Goal: Task Accomplishment & Management: Complete application form

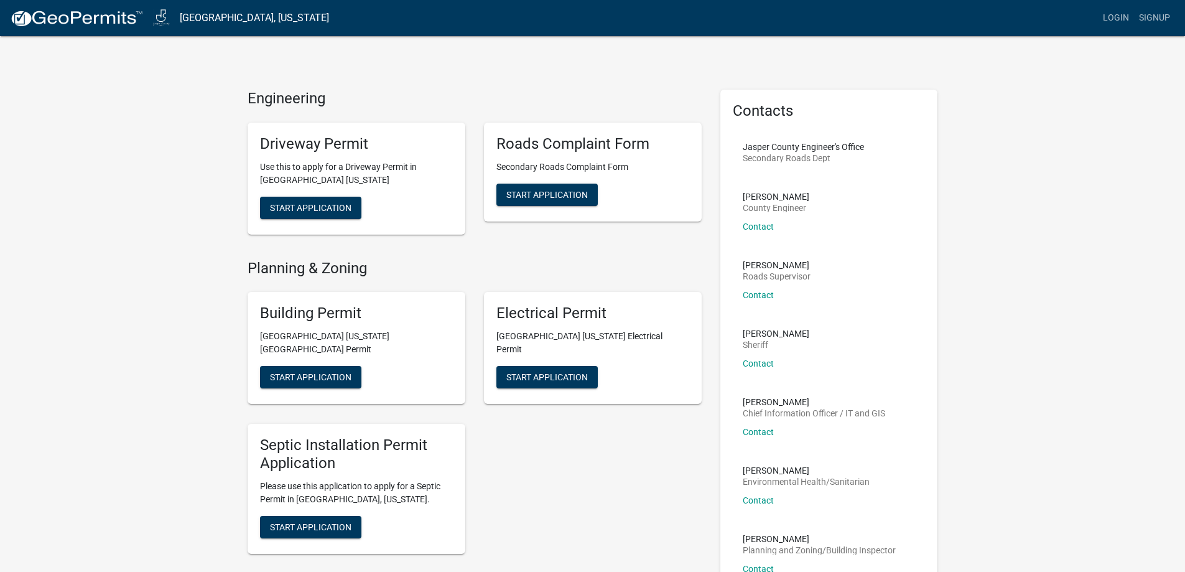
drag, startPoint x: 269, startPoint y: 53, endPoint x: 838, endPoint y: 56, distance: 568.5
drag, startPoint x: 264, startPoint y: 59, endPoint x: 838, endPoint y: 54, distance: 573.5
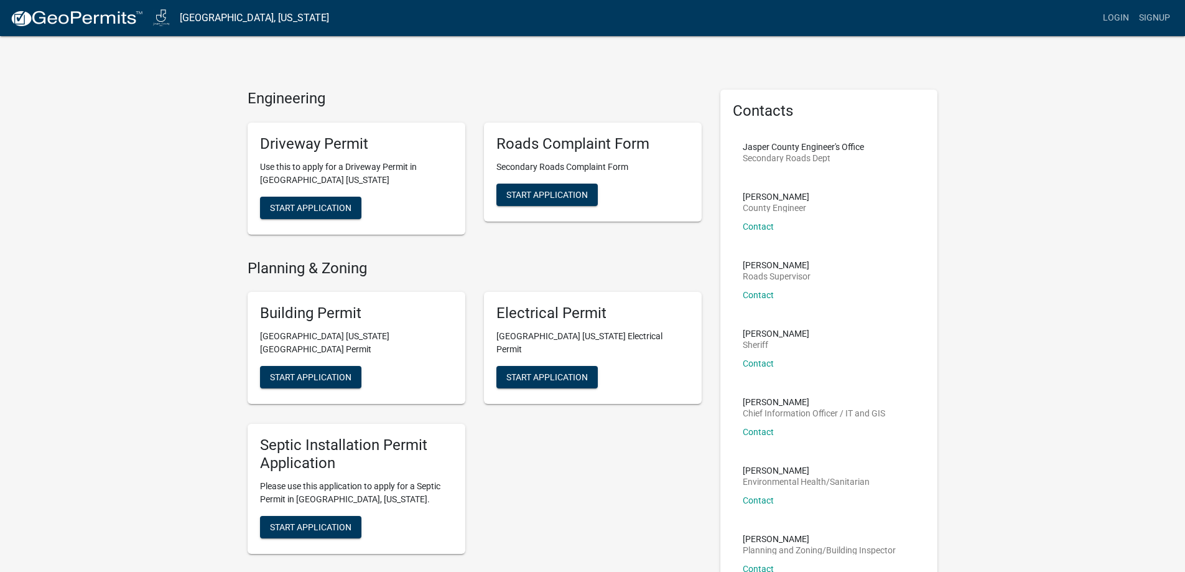
click at [296, 202] on span "Start Application" at bounding box center [310, 207] width 81 height 10
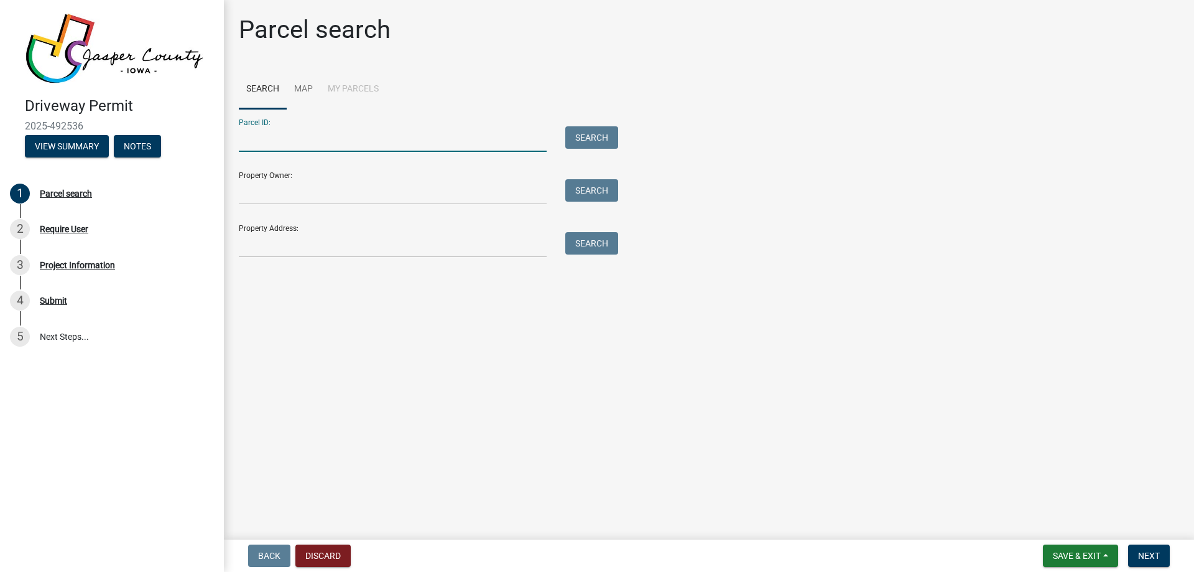
click at [348, 147] on input "Parcel ID:" at bounding box center [393, 139] width 308 height 26
click at [294, 202] on input "Property Owner:" at bounding box center [393, 192] width 308 height 26
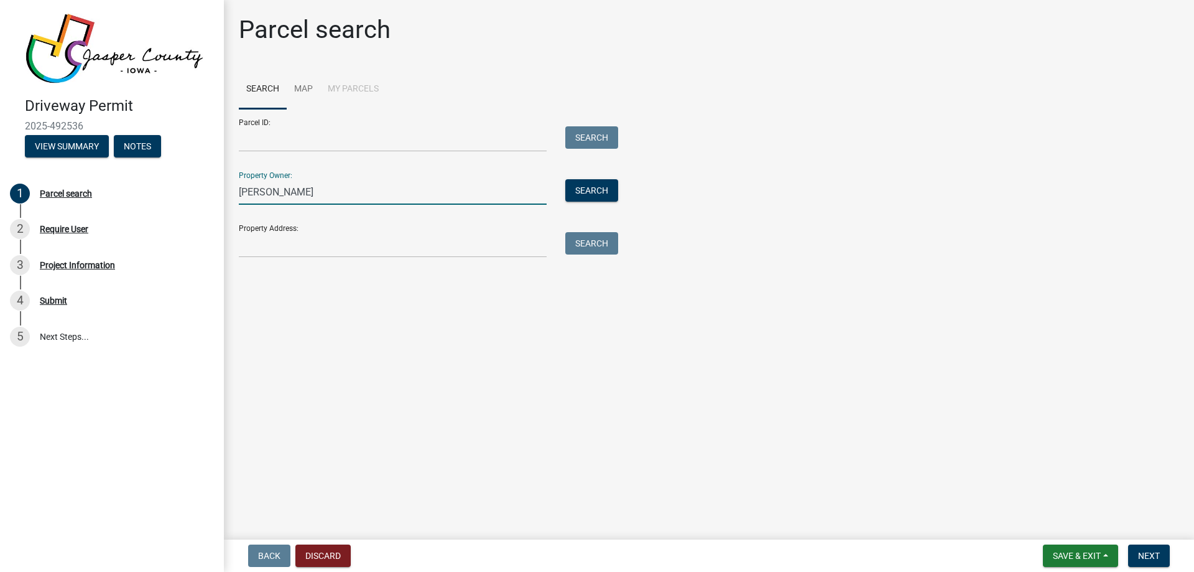
type input "[PERSON_NAME]"
click at [621, 195] on div "Parcel ID: Search Property Owner: [PERSON_NAME] Search Property Address: Search" at bounding box center [709, 183] width 940 height 149
click at [587, 195] on button "Search" at bounding box center [591, 190] width 53 height 22
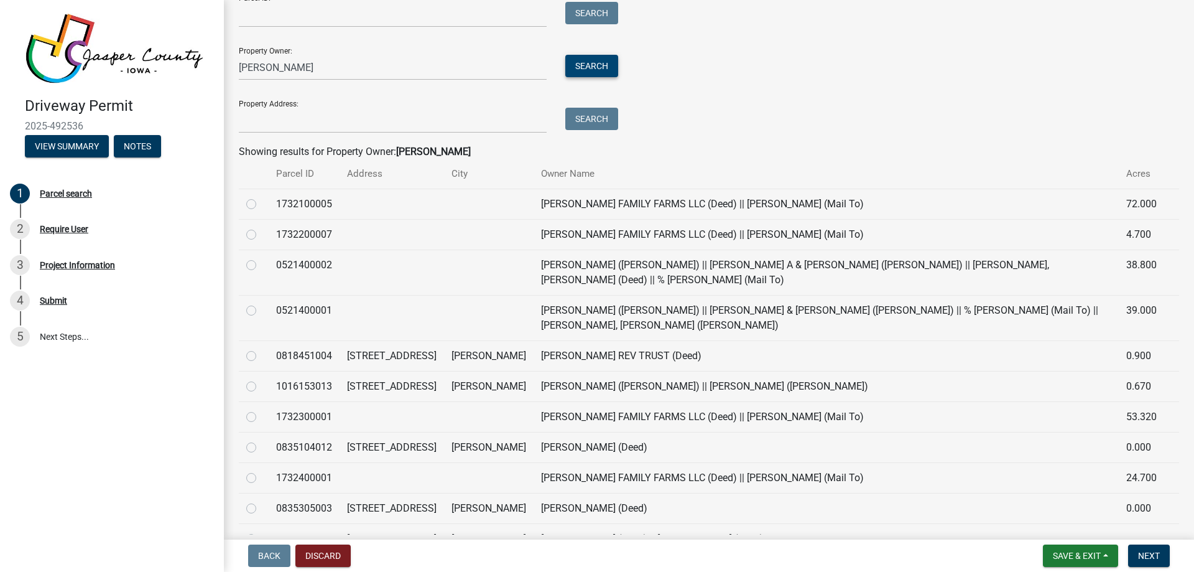
scroll to position [162, 0]
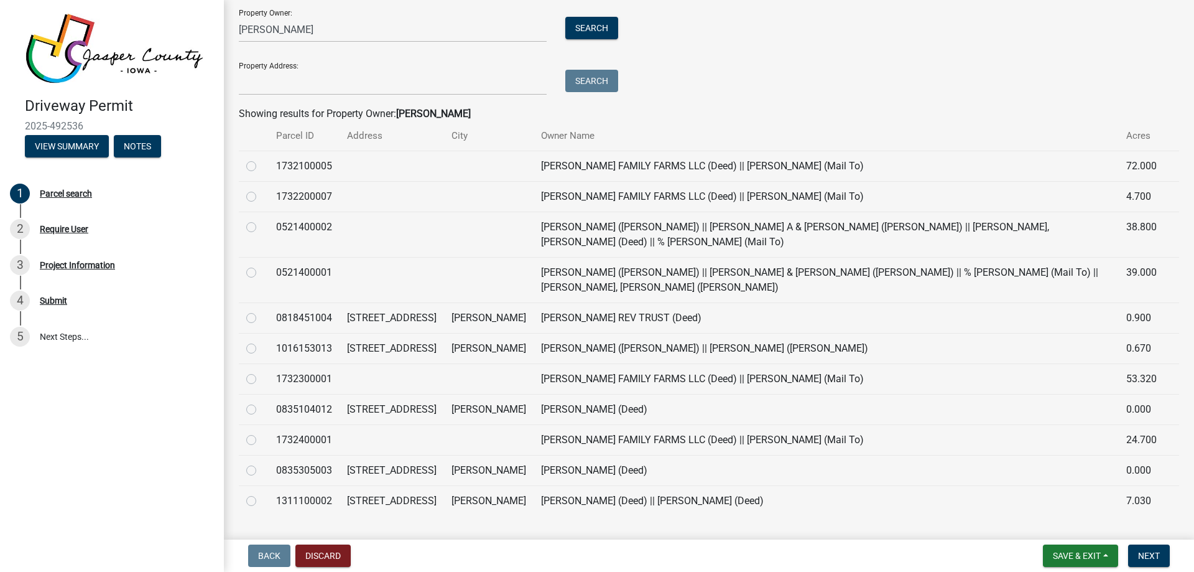
click at [261, 493] on label at bounding box center [261, 493] width 0 height 0
click at [261, 493] on input "radio" at bounding box center [265, 497] width 8 height 8
radio input "true"
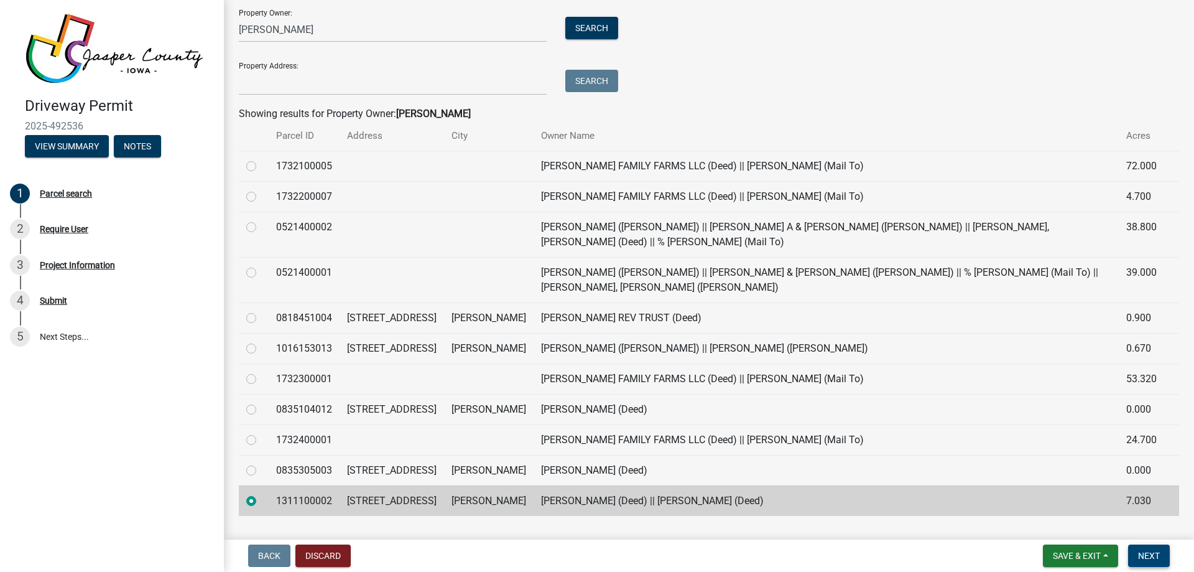
click at [1149, 555] on span "Next" at bounding box center [1149, 555] width 22 height 10
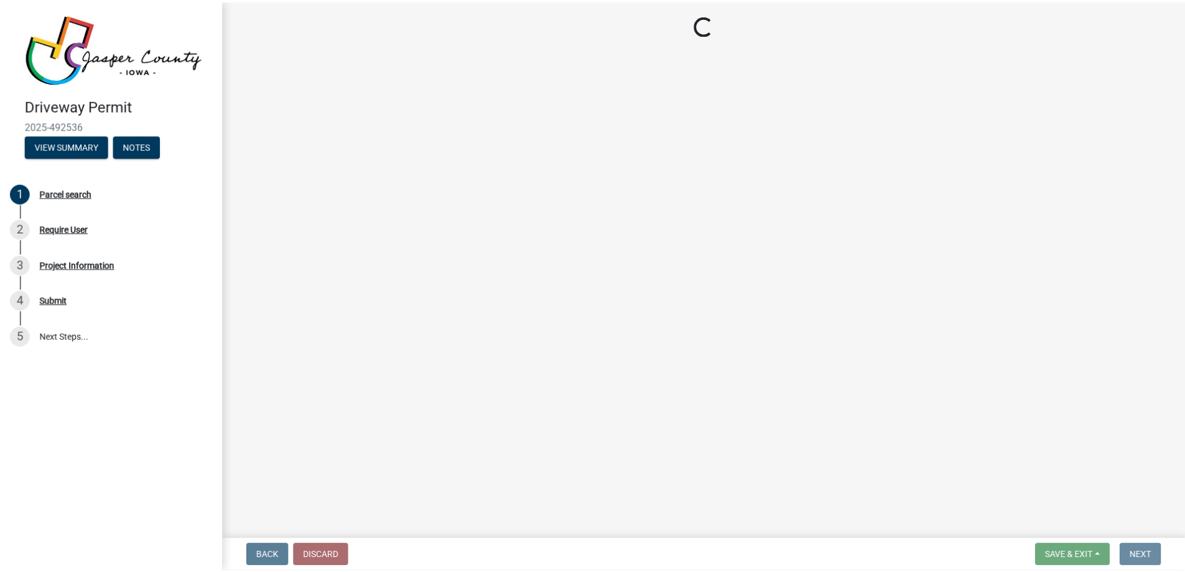
scroll to position [0, 0]
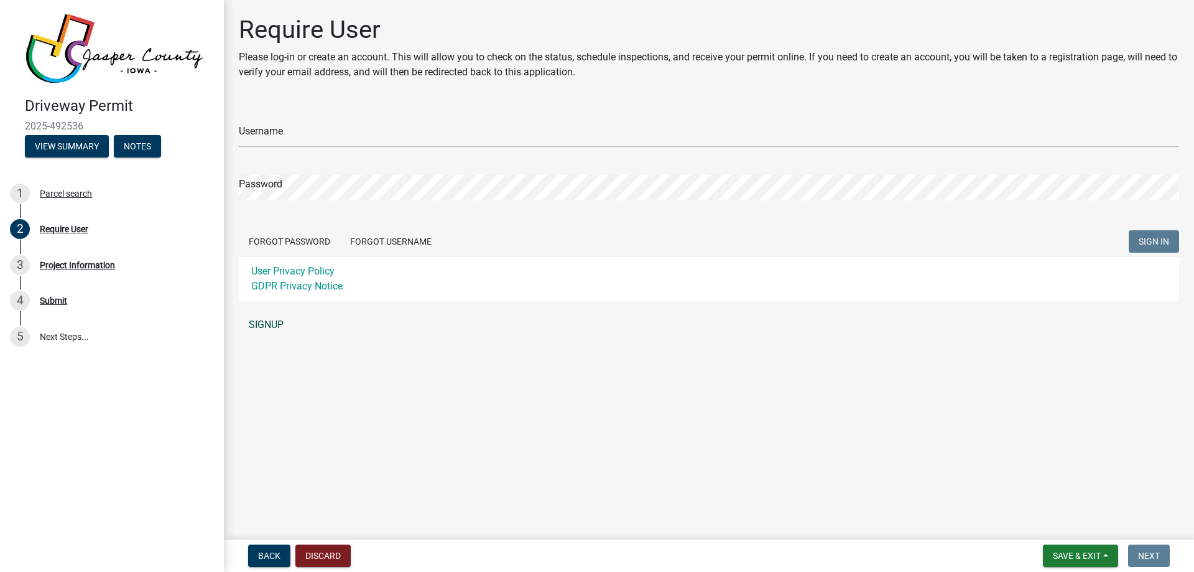
click at [262, 321] on link "SIGNUP" at bounding box center [709, 324] width 940 height 25
click at [265, 327] on link "SIGNUP" at bounding box center [709, 324] width 940 height 25
click at [53, 266] on div "Project Information" at bounding box center [77, 265] width 75 height 9
click at [61, 197] on div "Parcel search" at bounding box center [66, 193] width 52 height 9
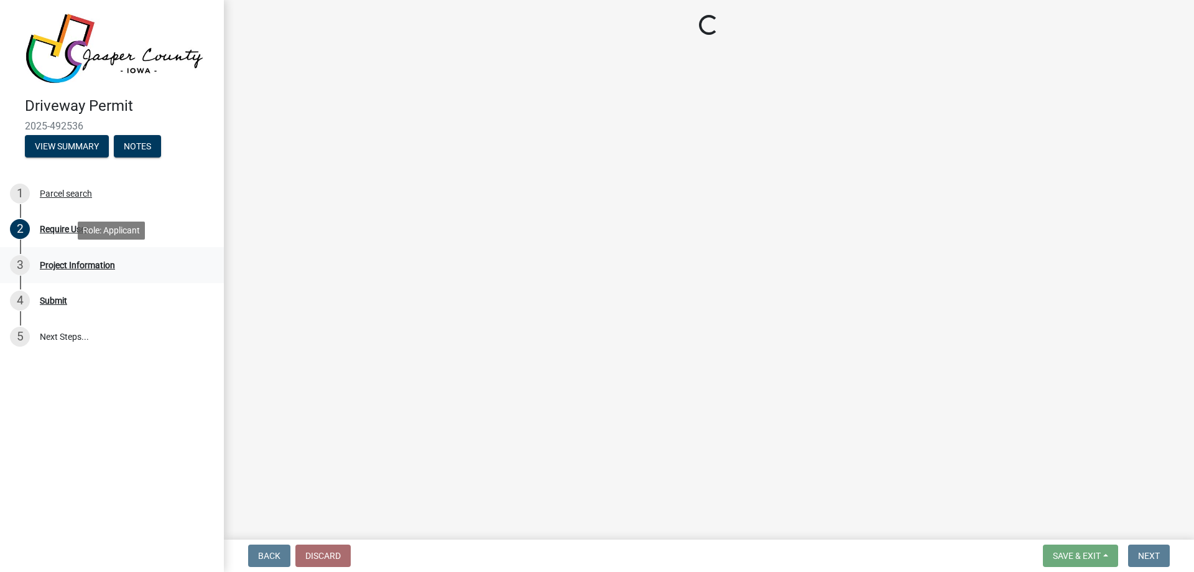
click at [63, 269] on div "Project Information" at bounding box center [77, 265] width 75 height 9
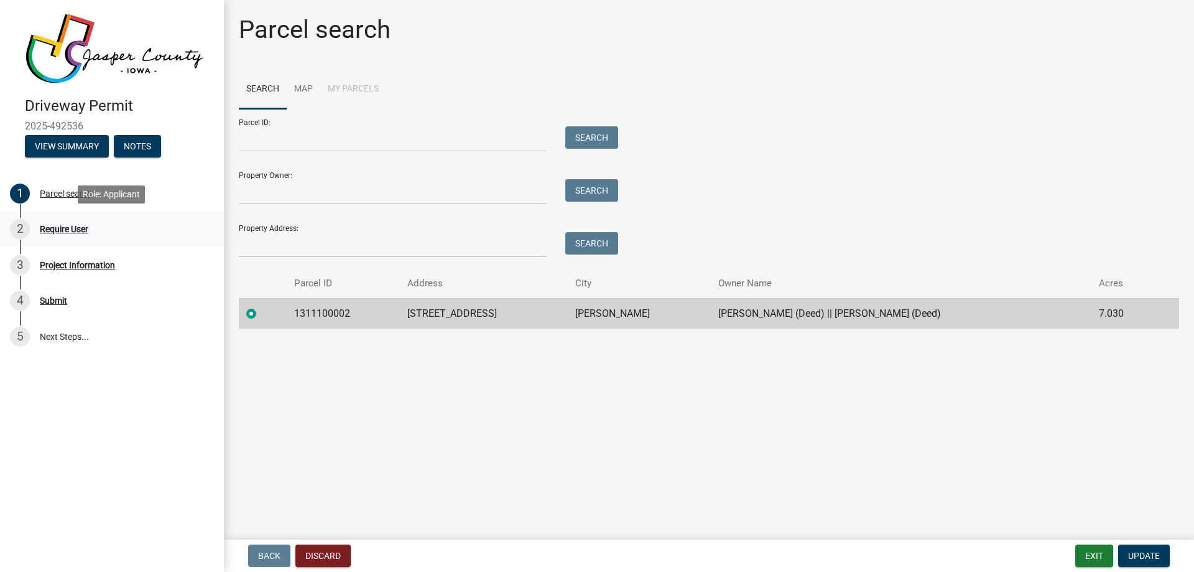
click at [65, 230] on div "Require User" at bounding box center [64, 229] width 49 height 9
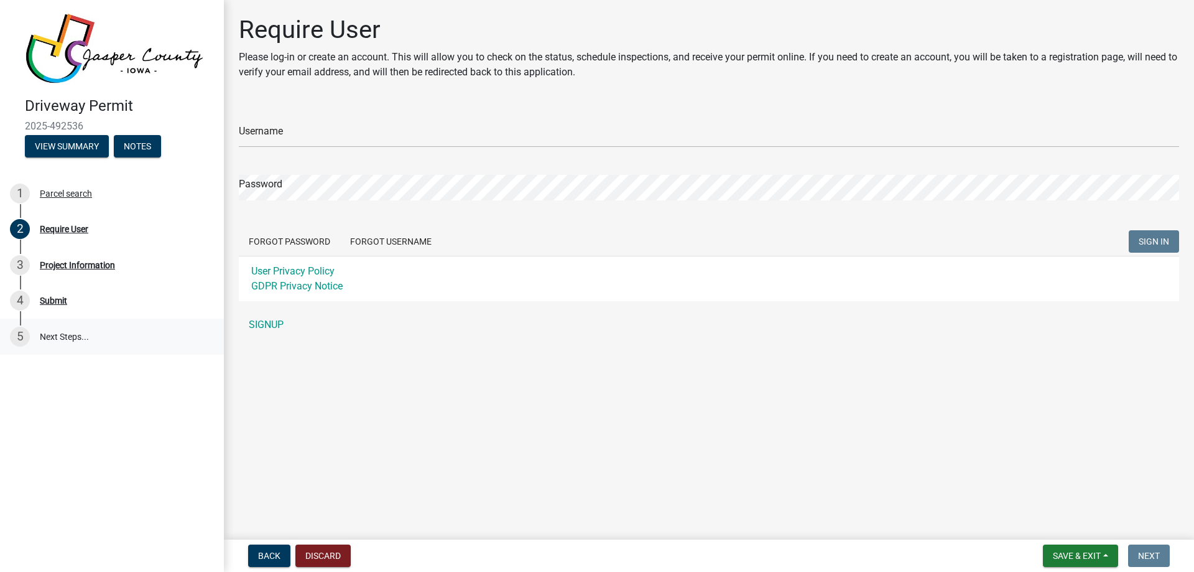
click at [40, 328] on link "5 Next Steps..." at bounding box center [112, 336] width 224 height 36
click at [58, 364] on div "Driveway Permit 2025-492536 View Summary Notes 1 Parcel search 2 Require User 3…" at bounding box center [112, 286] width 224 height 572
click at [77, 333] on link "5 Next Steps..." at bounding box center [112, 336] width 224 height 36
